Goal: Use online tool/utility: Utilize a website feature to perform a specific function

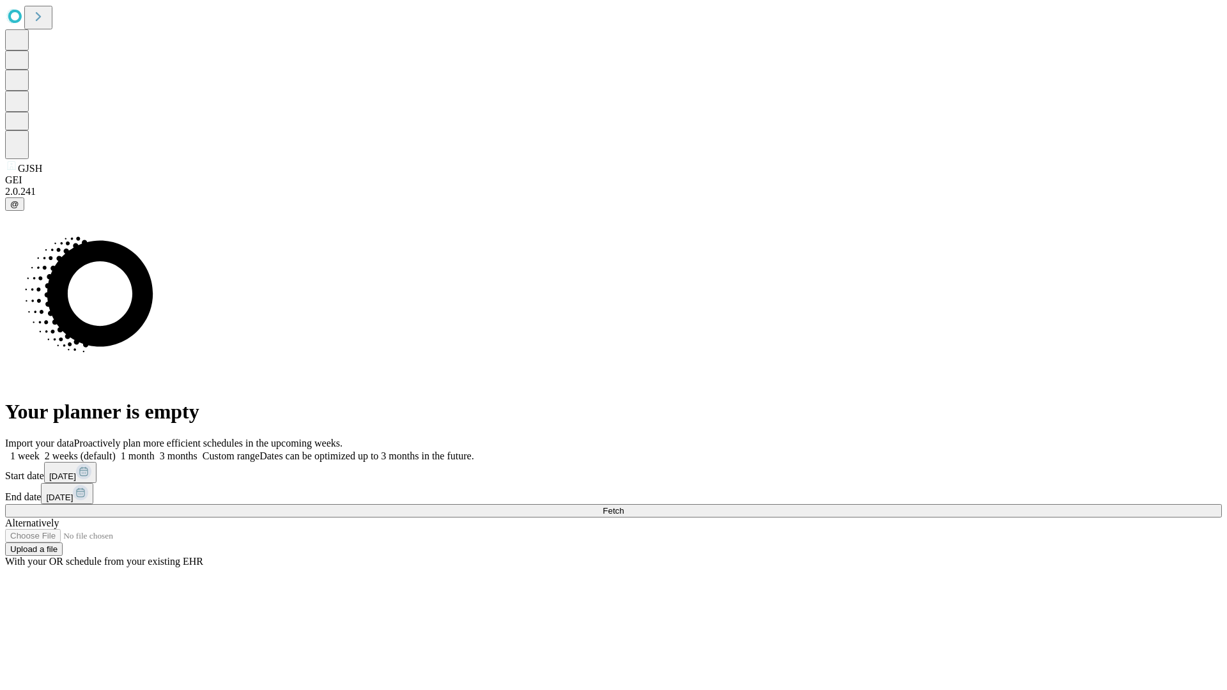
click at [624, 506] on span "Fetch" at bounding box center [613, 511] width 21 height 10
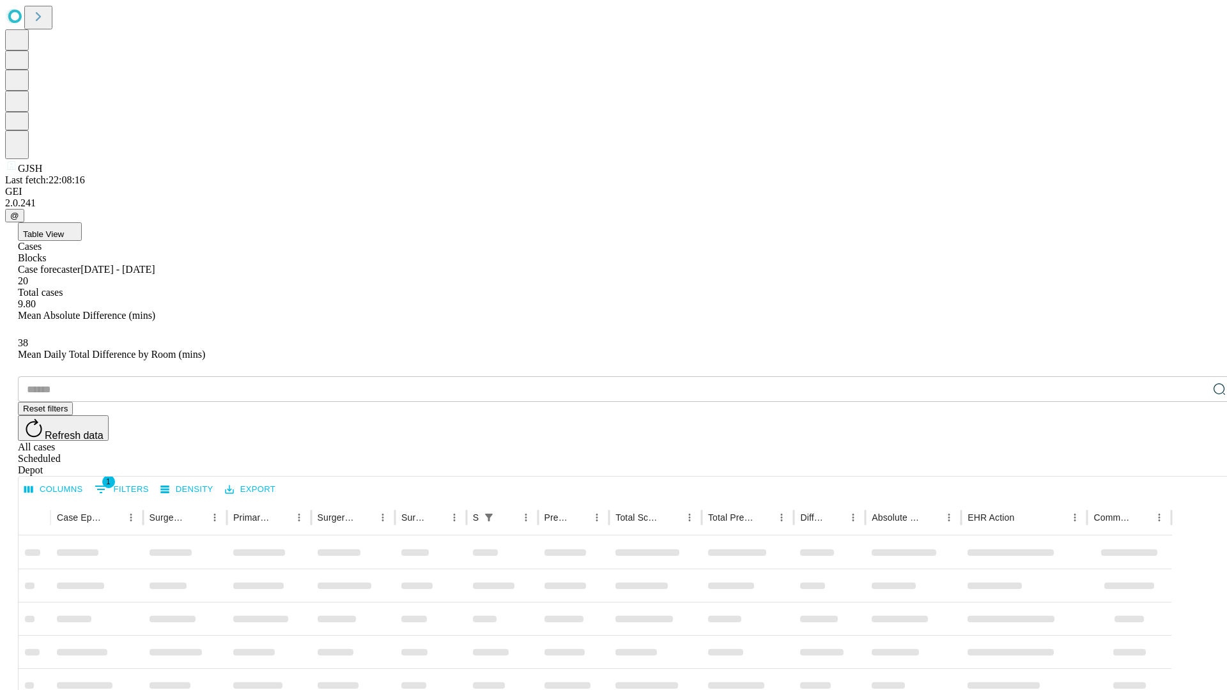
click at [64, 229] on span "Table View" at bounding box center [43, 234] width 41 height 10
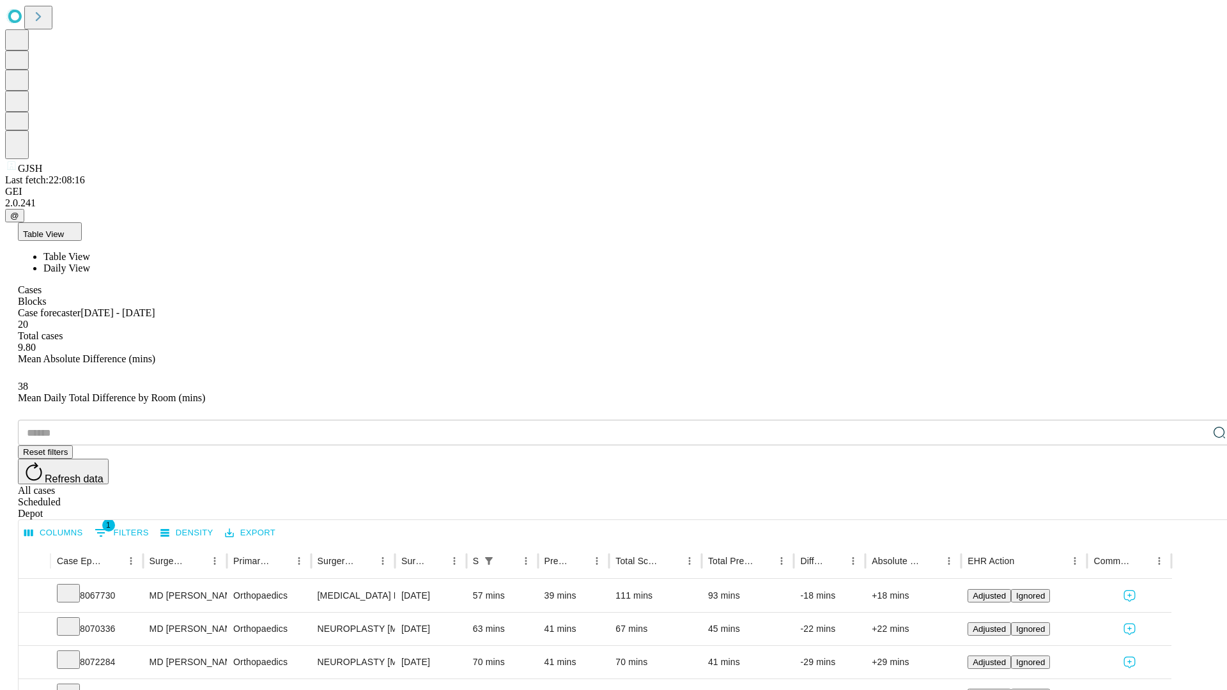
click at [90, 263] on span "Daily View" at bounding box center [66, 268] width 47 height 11
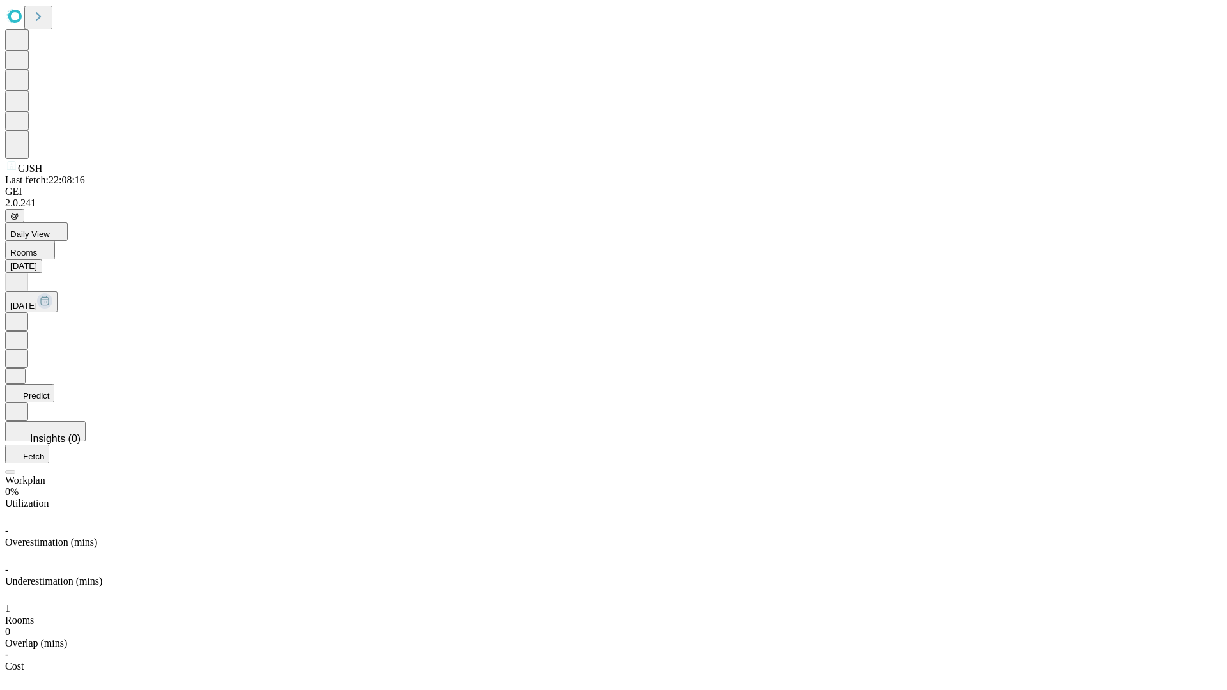
click at [54, 384] on button "Predict" at bounding box center [29, 393] width 49 height 19
